Goal: Navigation & Orientation: Find specific page/section

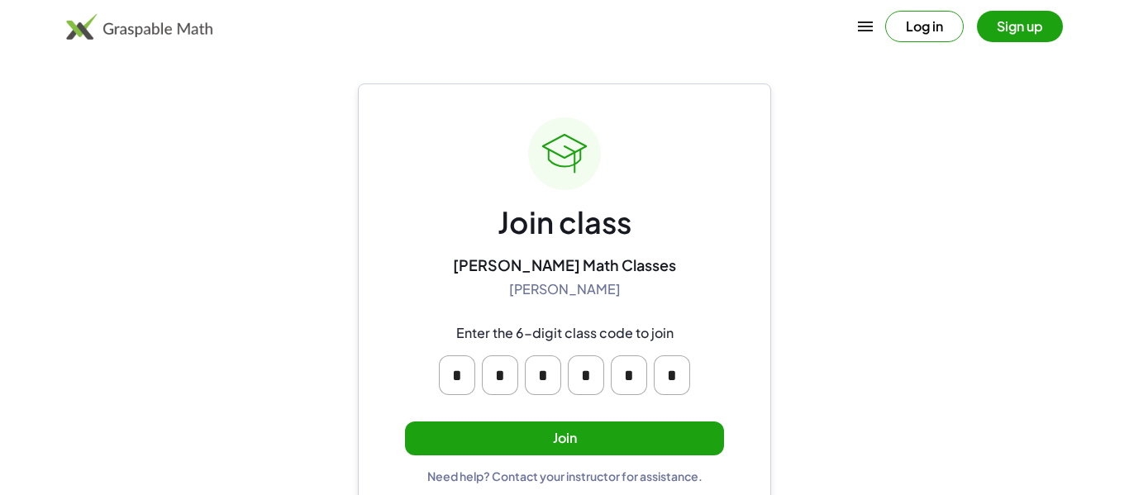
scroll to position [7, 0]
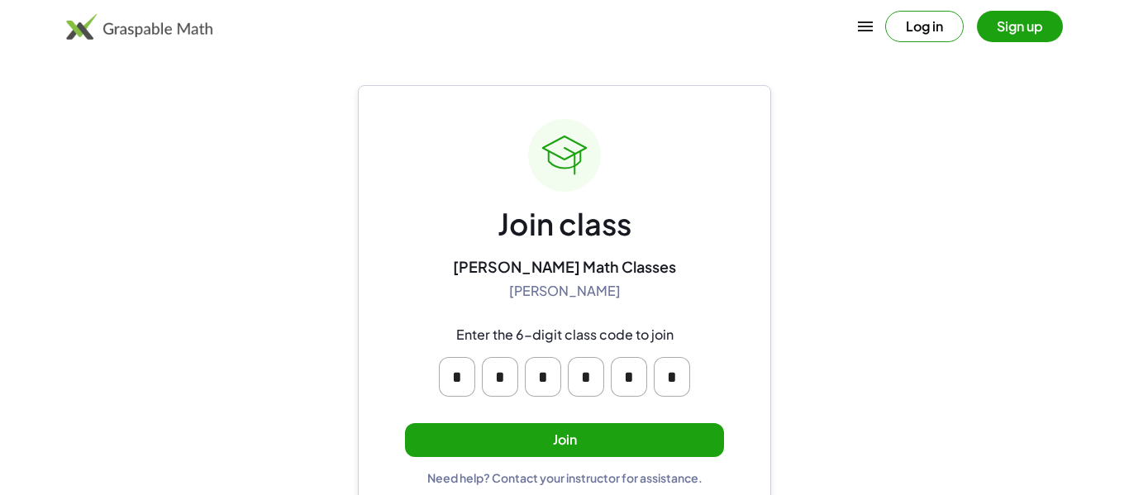
click at [566, 445] on button "Join" at bounding box center [564, 440] width 319 height 34
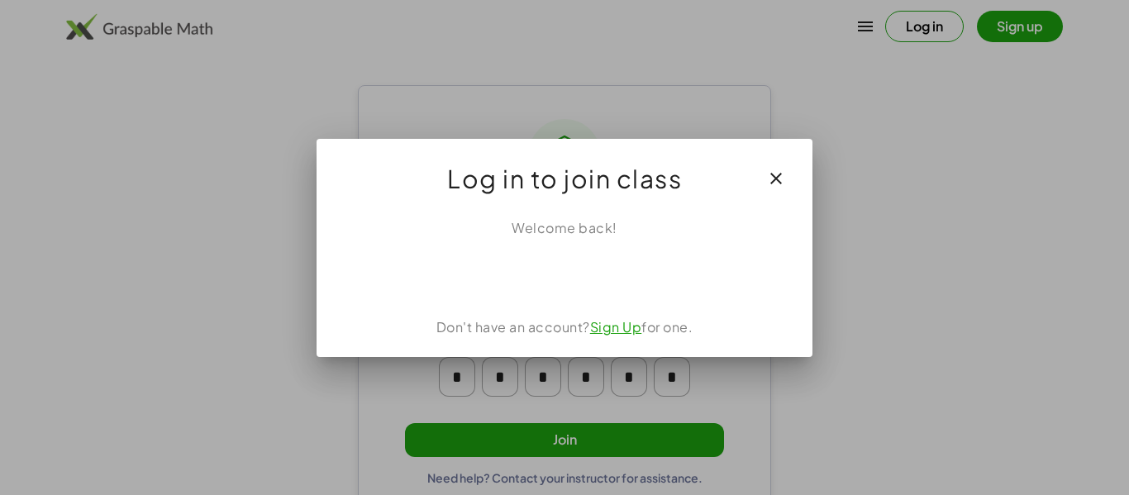
scroll to position [0, 0]
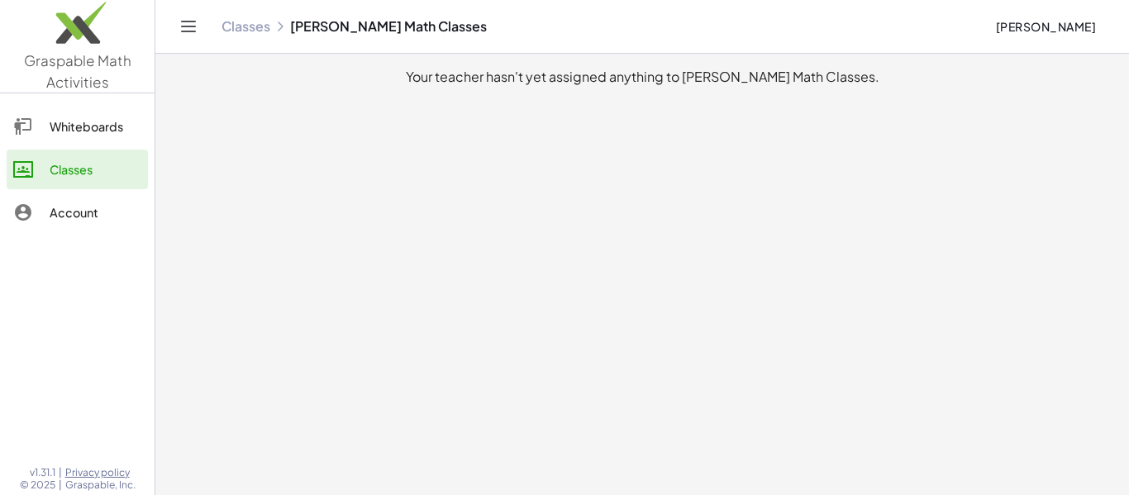
click at [70, 138] on link "Whiteboards" at bounding box center [77, 127] width 141 height 40
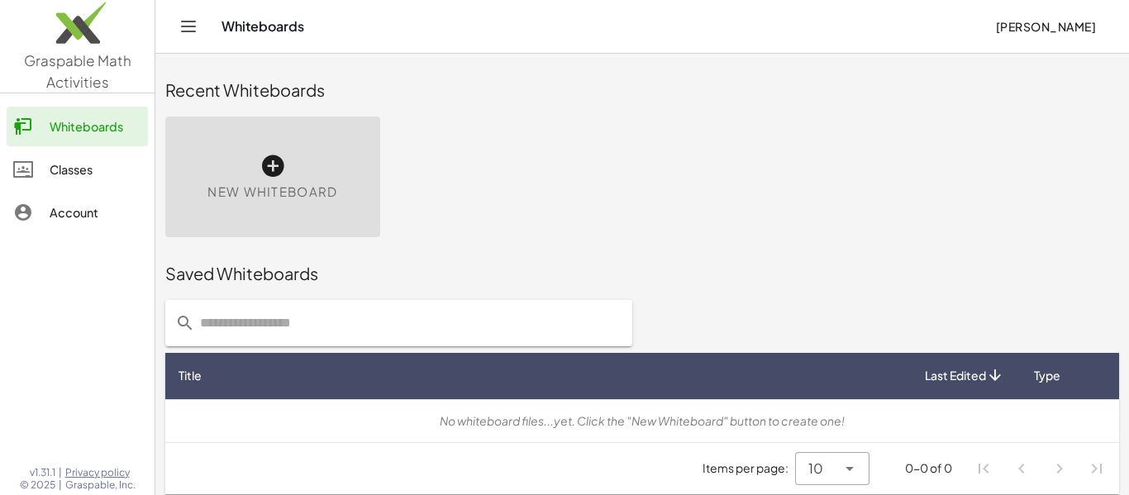
click at [78, 155] on link "Classes" at bounding box center [77, 170] width 141 height 40
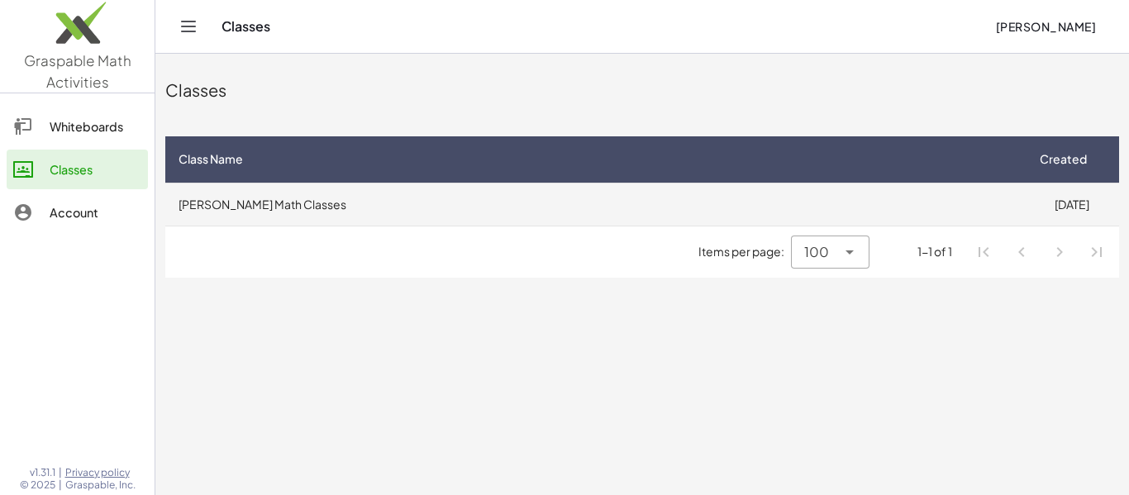
click at [215, 193] on td "[PERSON_NAME] Math Classes" at bounding box center [594, 204] width 858 height 43
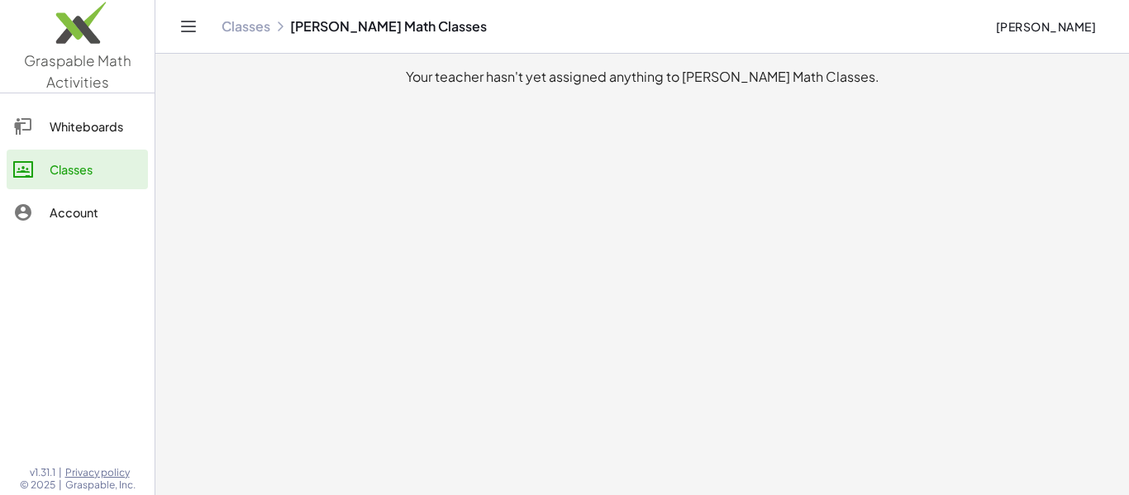
click at [95, 174] on div "Classes" at bounding box center [96, 169] width 92 height 20
